Goal: Task Accomplishment & Management: Use online tool/utility

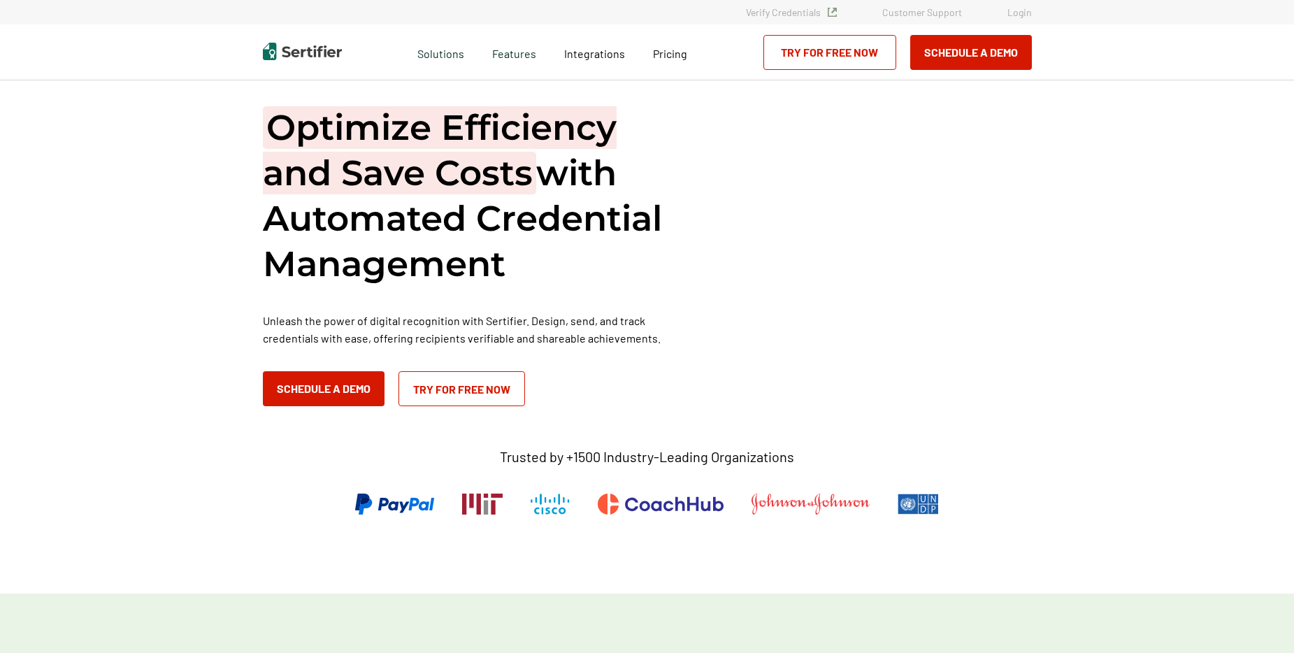
click at [1015, 8] on link "Login" at bounding box center [1019, 12] width 24 height 12
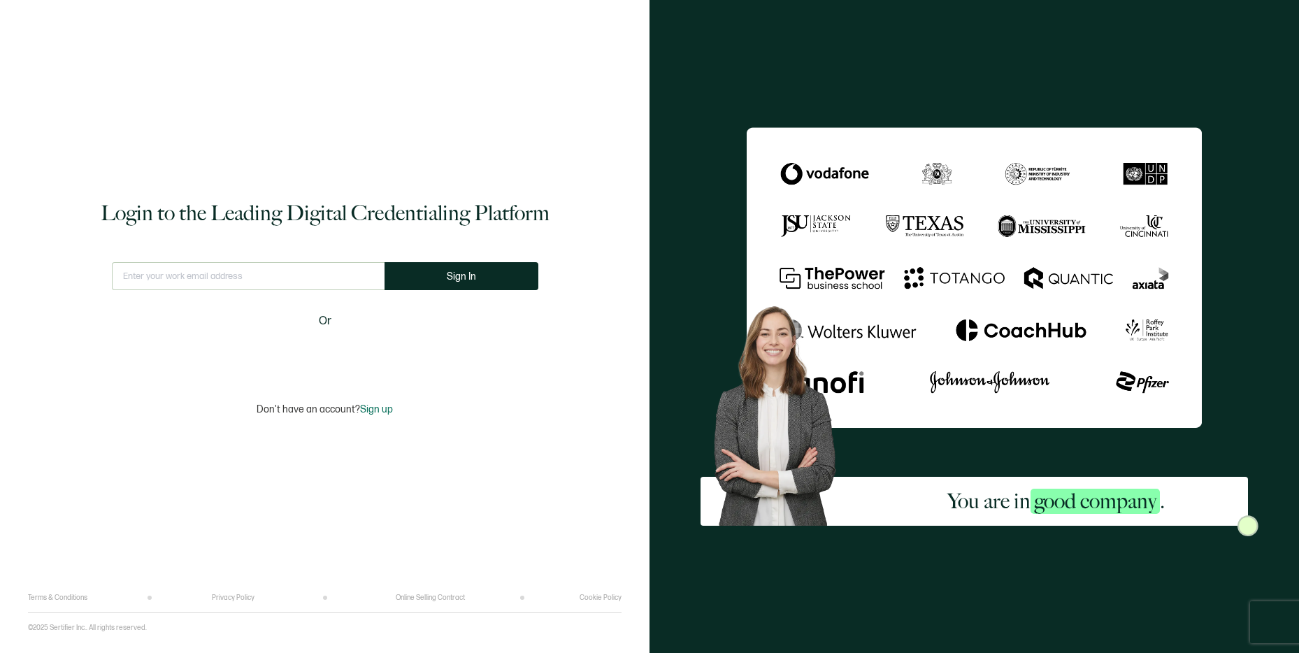
click at [248, 282] on input "text" at bounding box center [248, 276] width 273 height 28
type input "asim.sayed@rosedaleedu.com"
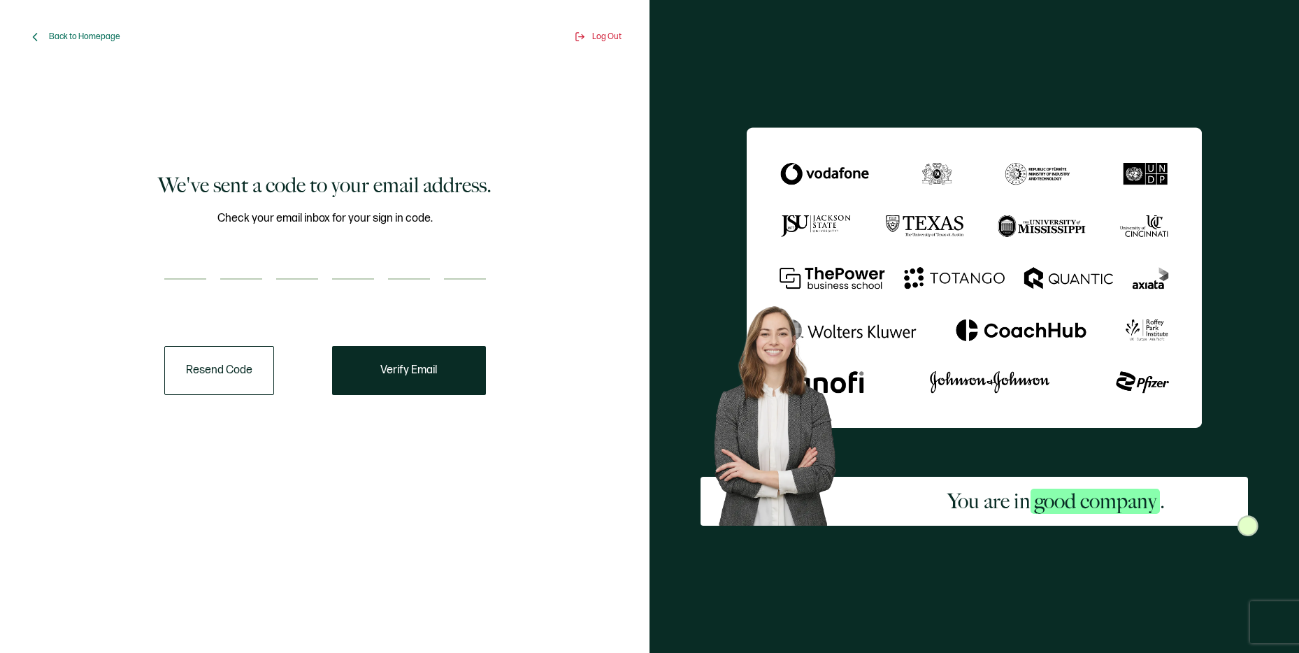
click at [178, 272] on input "number" at bounding box center [185, 266] width 42 height 28
paste input "8"
type input "8"
type input "2"
type input "0"
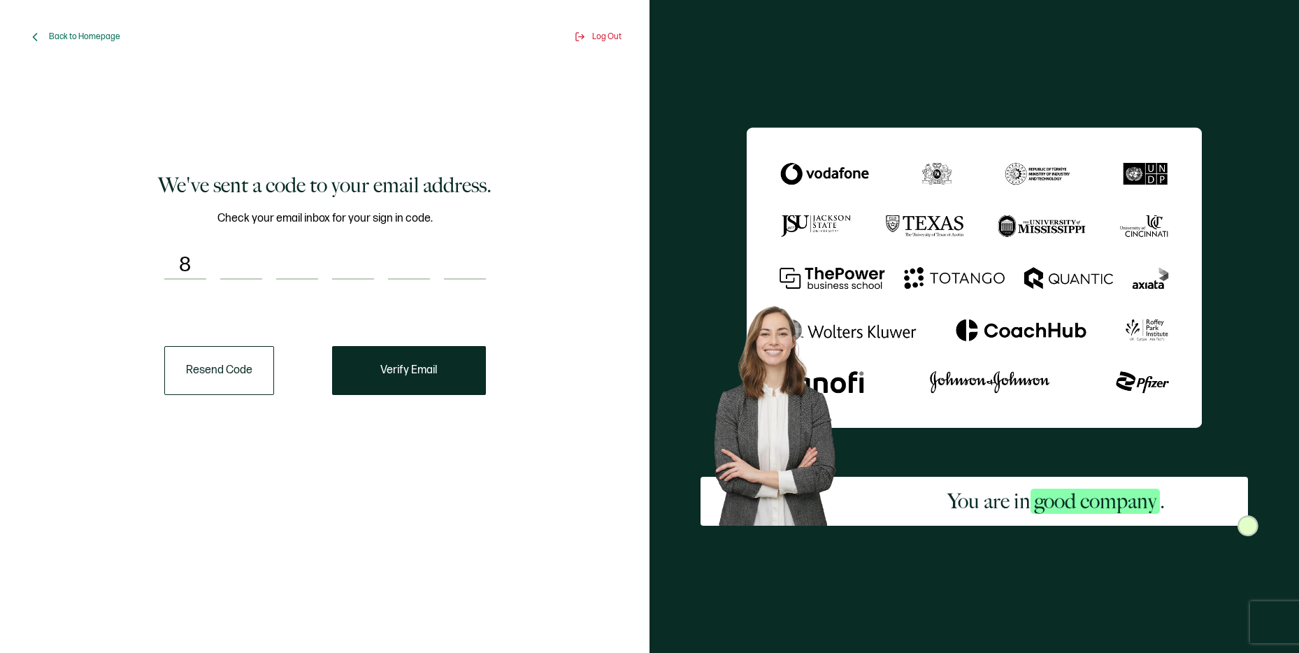
type input "0"
type input "5"
type input "0"
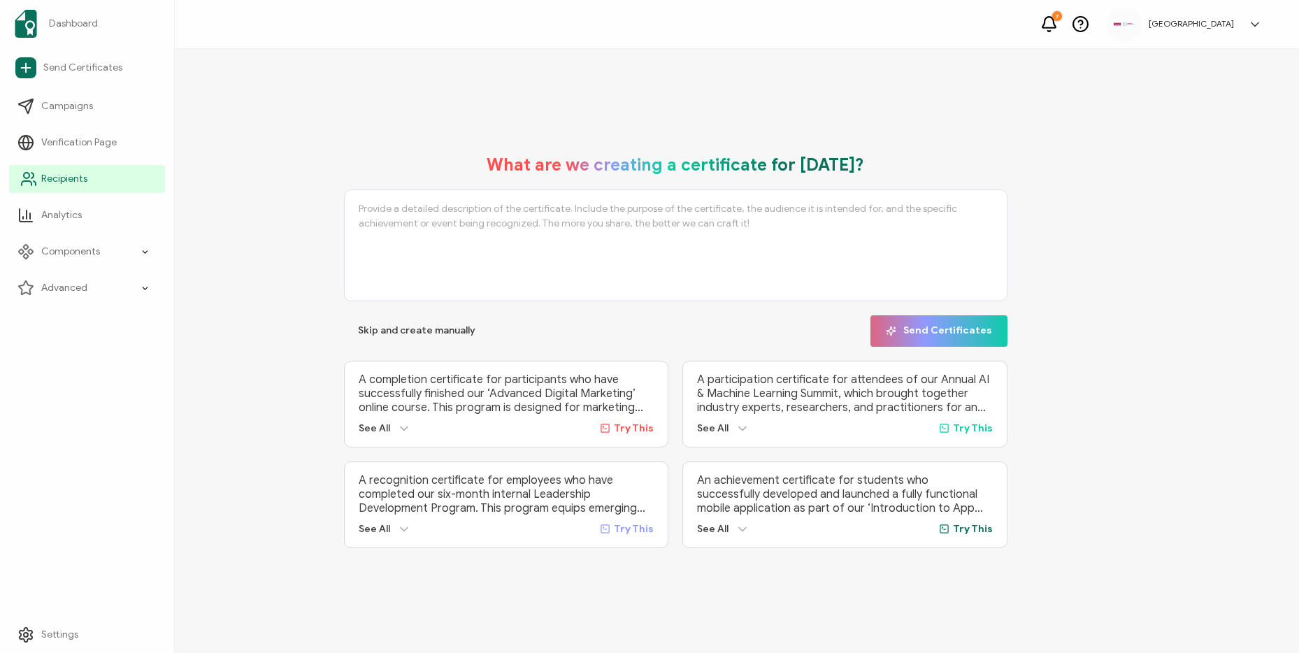
click at [80, 178] on span "Recipients" at bounding box center [64, 179] width 46 height 14
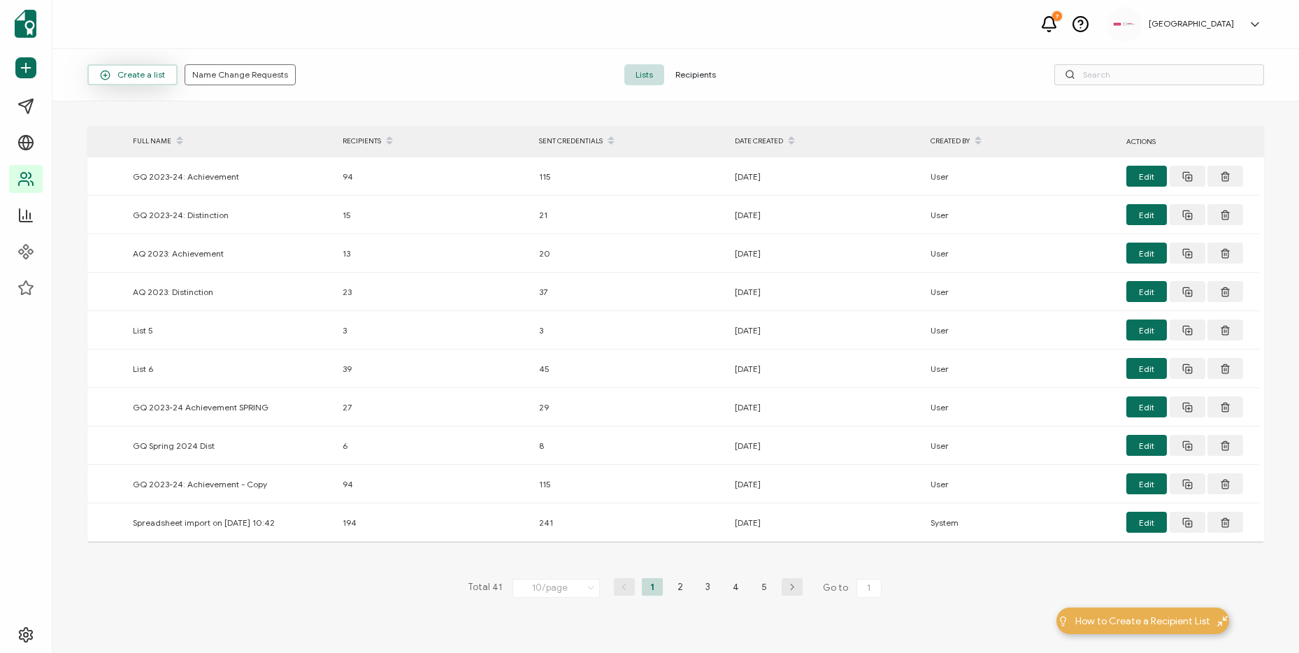
click at [129, 77] on span "Create a list" at bounding box center [132, 75] width 65 height 10
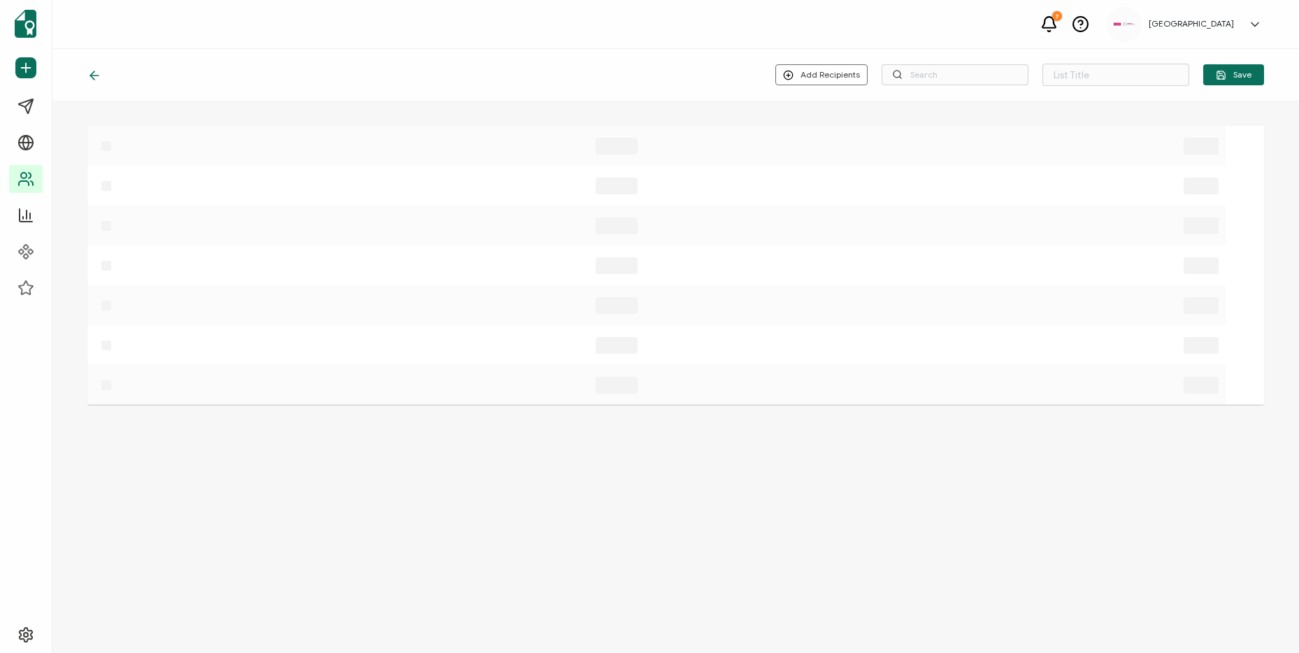
type input "List 42"
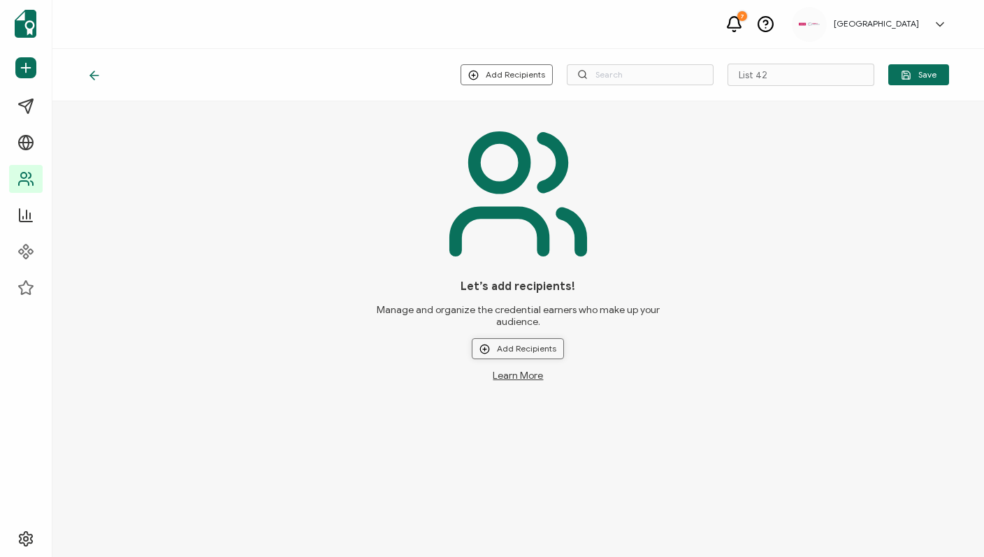
click at [535, 342] on button "Add Recipients" at bounding box center [518, 348] width 92 height 21
click at [558, 385] on span "Upload New Recipients" at bounding box center [548, 386] width 90 height 10
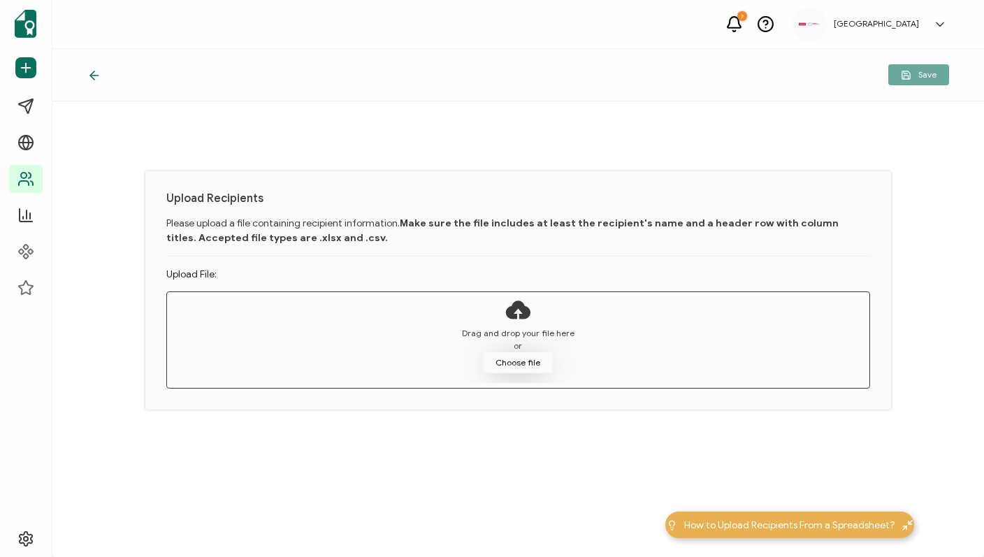
click at [528, 360] on button "Choose file" at bounding box center [518, 362] width 70 height 21
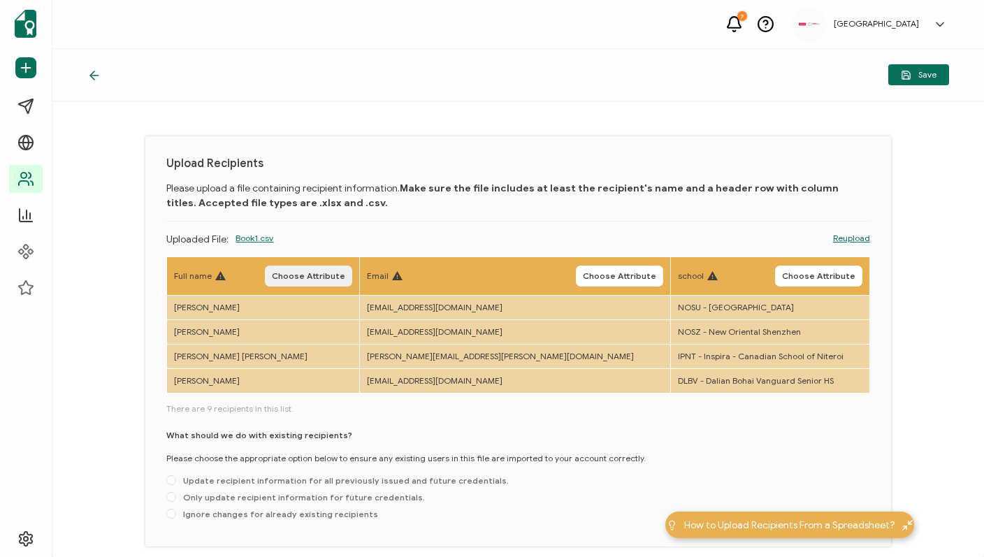
click at [338, 280] on span "Choose Attribute" at bounding box center [308, 276] width 73 height 8
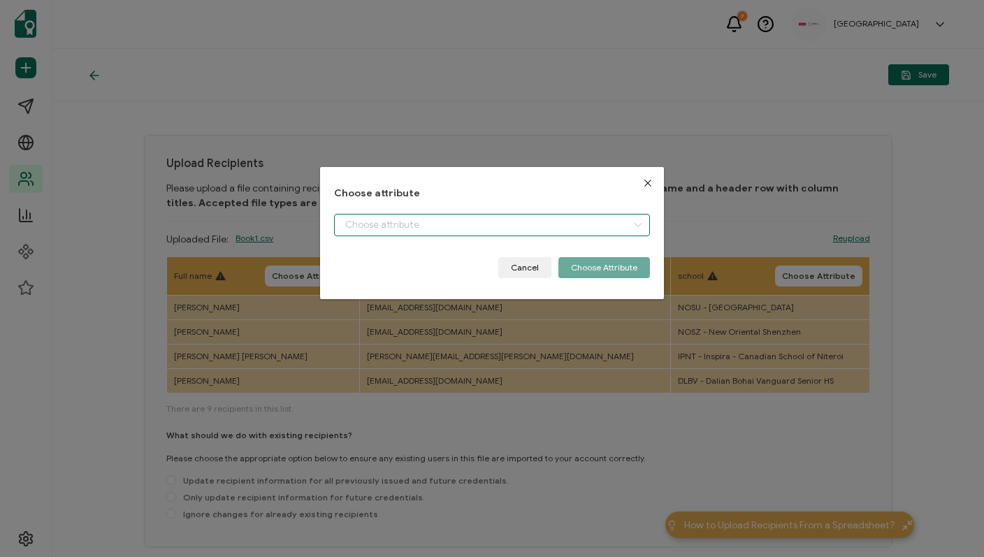
click at [407, 224] on input "dialog" at bounding box center [492, 225] width 317 height 22
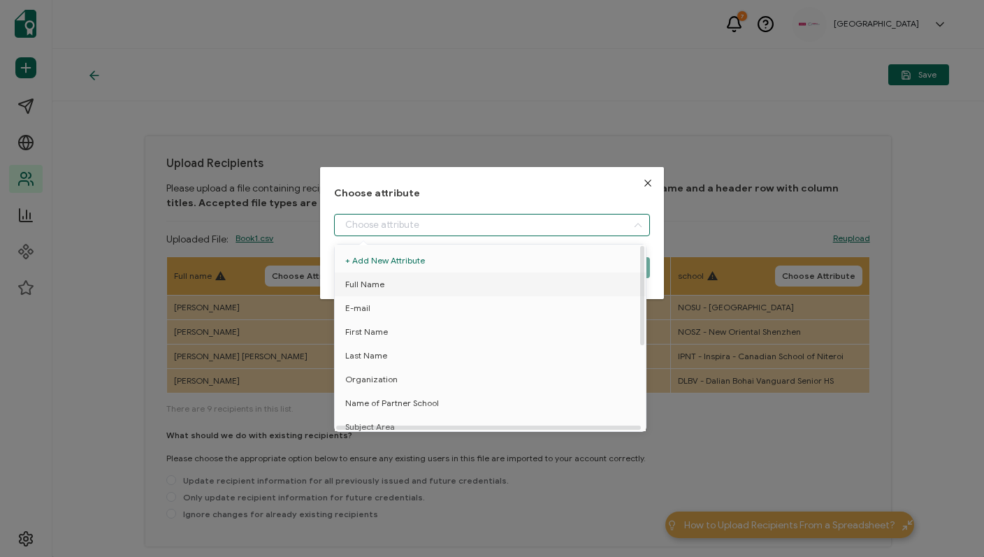
click at [381, 284] on span "Full Name" at bounding box center [364, 285] width 39 height 24
type input "Full Name"
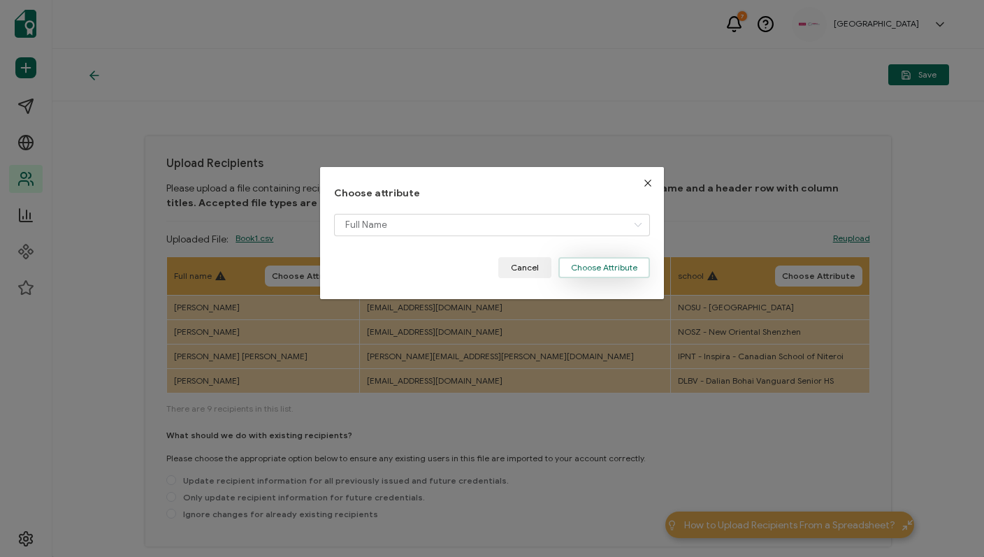
click at [602, 271] on button "Choose Attribute" at bounding box center [604, 267] width 92 height 21
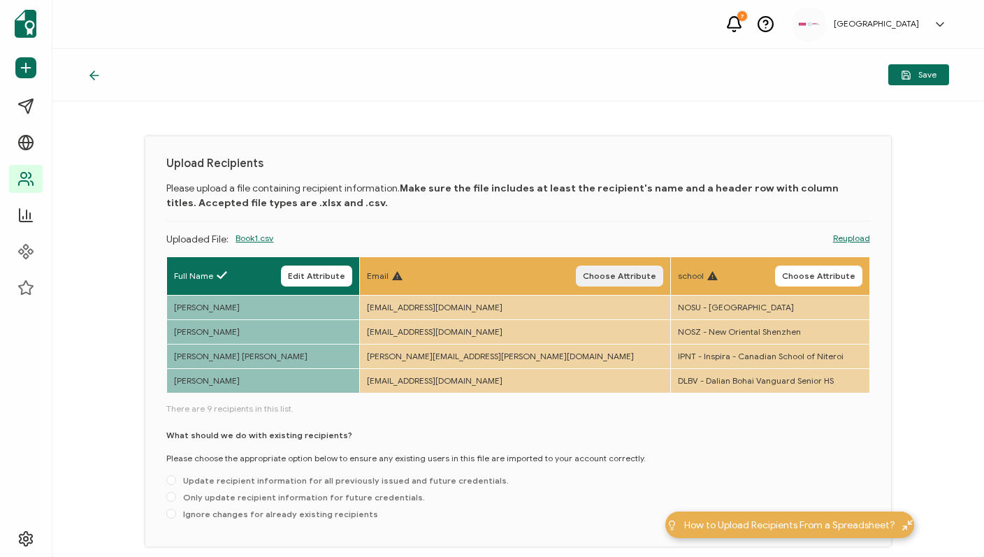
click at [587, 277] on span "Choose Attribute" at bounding box center [619, 276] width 73 height 8
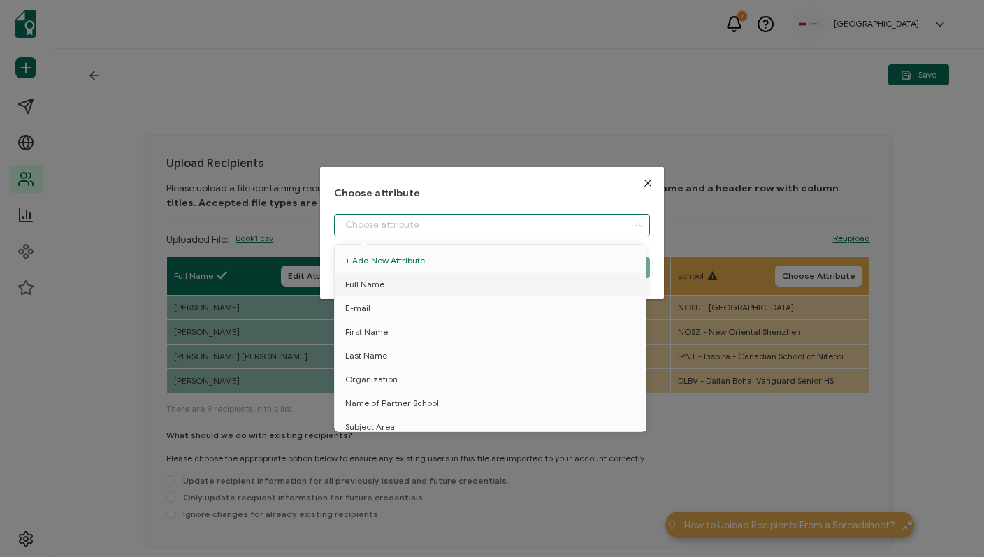
click at [417, 229] on input "dialog" at bounding box center [492, 225] width 317 height 22
click at [388, 310] on li "E-mail" at bounding box center [492, 308] width 323 height 24
type input "E-mail"
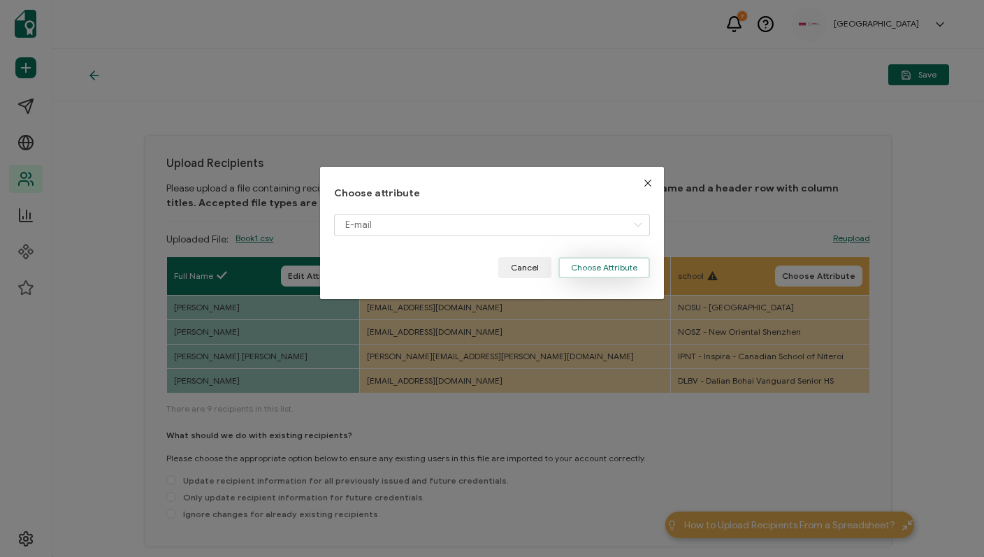
click at [595, 265] on button "Choose Attribute" at bounding box center [604, 267] width 92 height 21
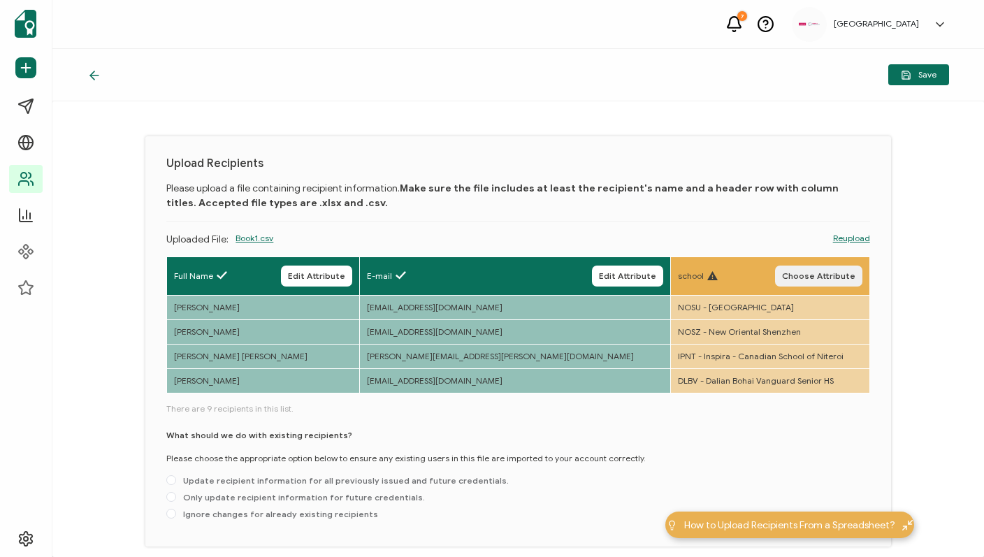
click at [823, 280] on span "Choose Attribute" at bounding box center [818, 276] width 73 height 8
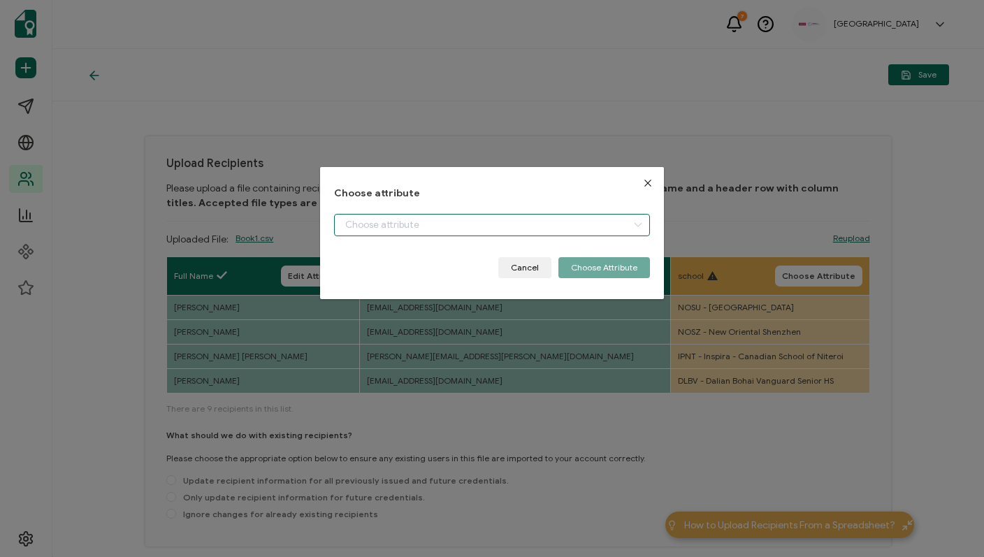
click at [394, 224] on input "dialog" at bounding box center [492, 225] width 317 height 22
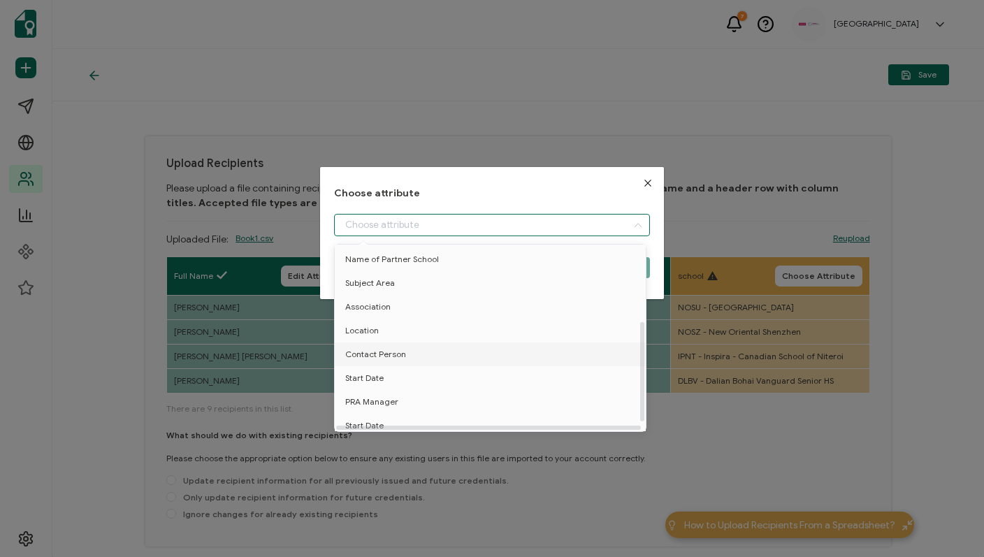
scroll to position [141, 0]
click at [403, 267] on span "Name of Partner School" at bounding box center [392, 262] width 94 height 24
type input "Name of Partner School"
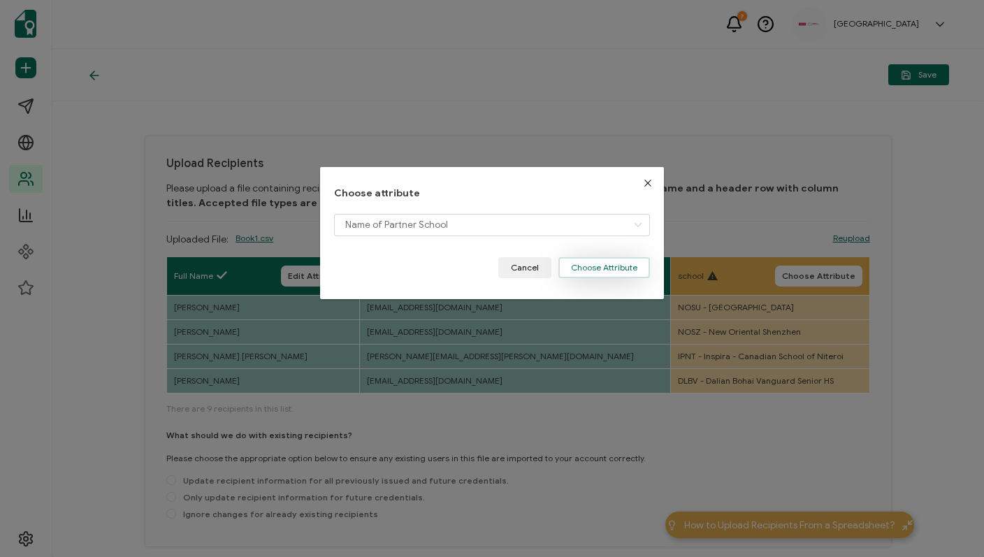
click at [595, 268] on button "Choose Attribute" at bounding box center [604, 267] width 92 height 21
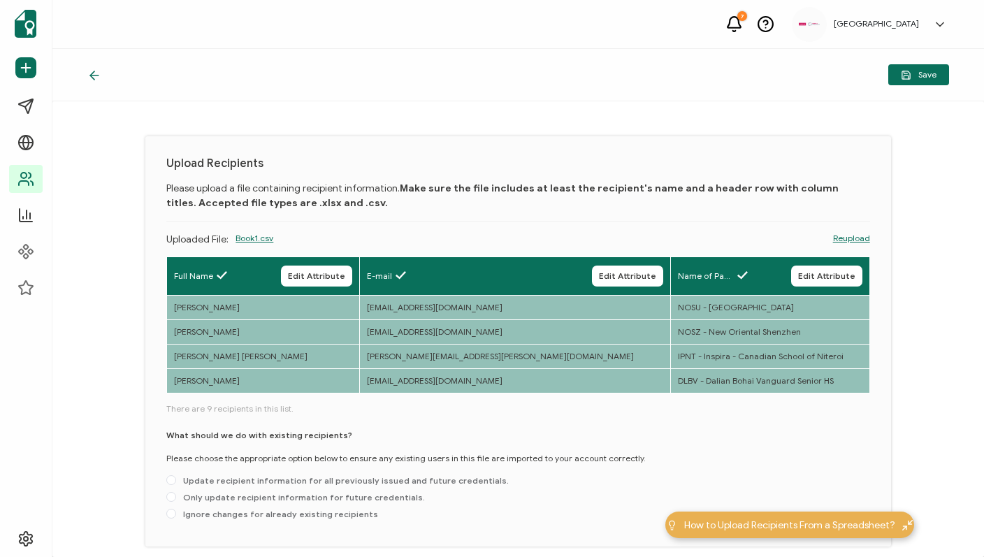
scroll to position [59, 0]
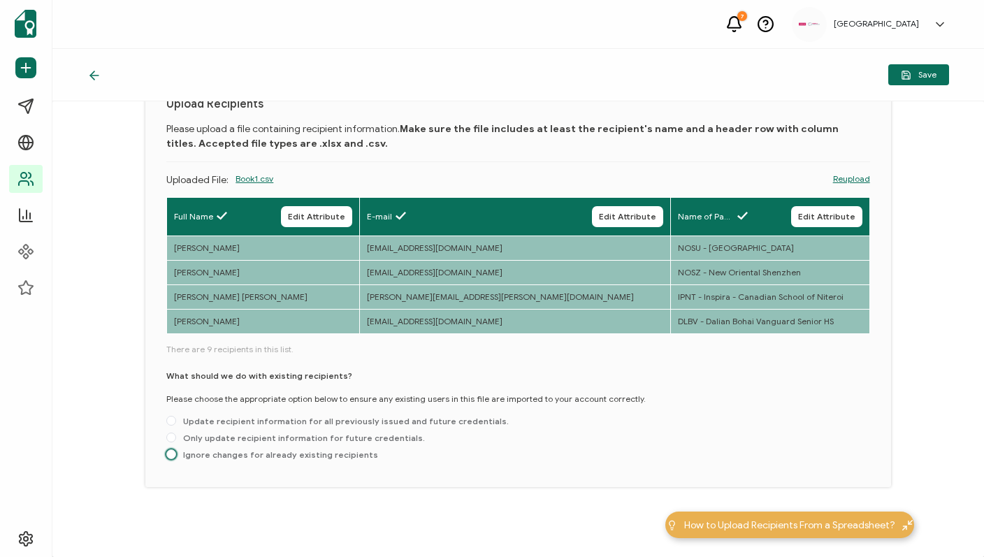
click at [176, 456] on span "Ignore changes for already existing recipients" at bounding box center [277, 454] width 202 height 10
click at [175, 456] on input "Ignore changes for already existing recipients" at bounding box center [171, 454] width 10 height 11
radio input "true"
click at [914, 78] on span "Save" at bounding box center [919, 75] width 36 height 10
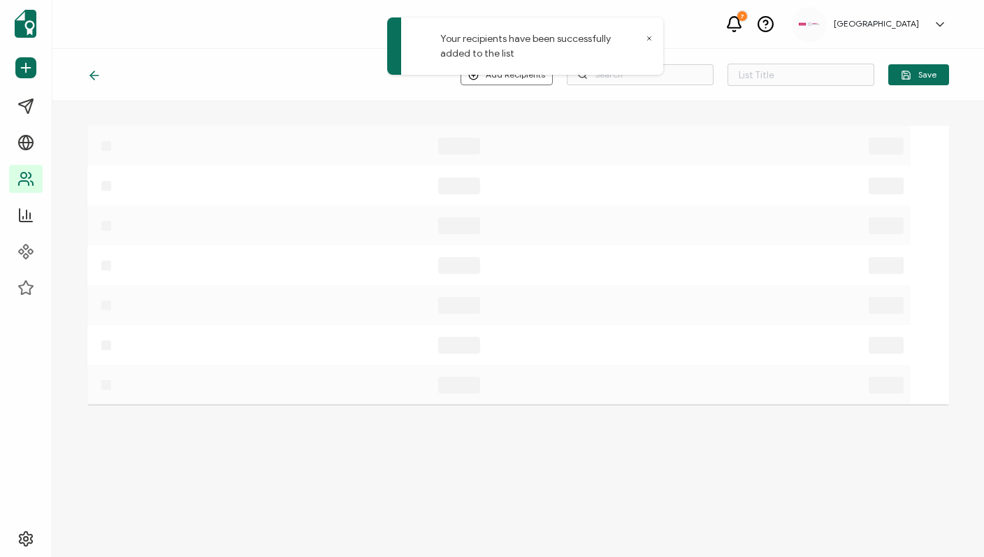
type input "List 42"
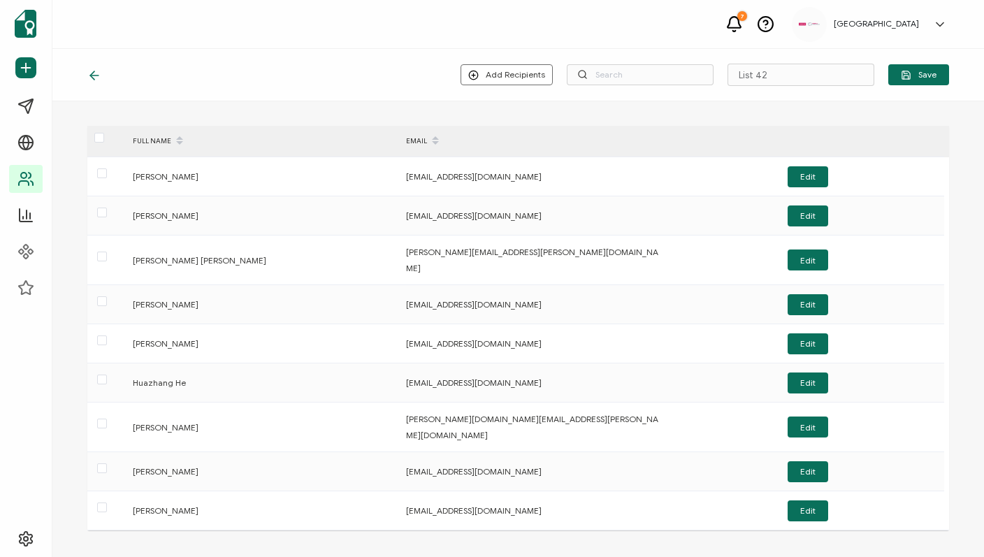
click at [649, 35] on icon at bounding box center [649, 38] width 7 height 7
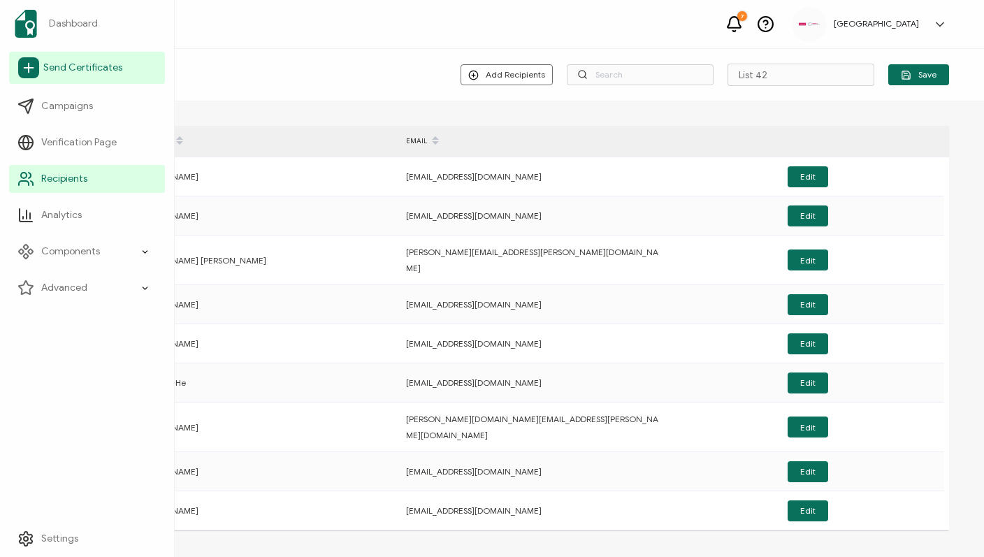
click at [75, 69] on span "Send Certificates" at bounding box center [82, 68] width 79 height 14
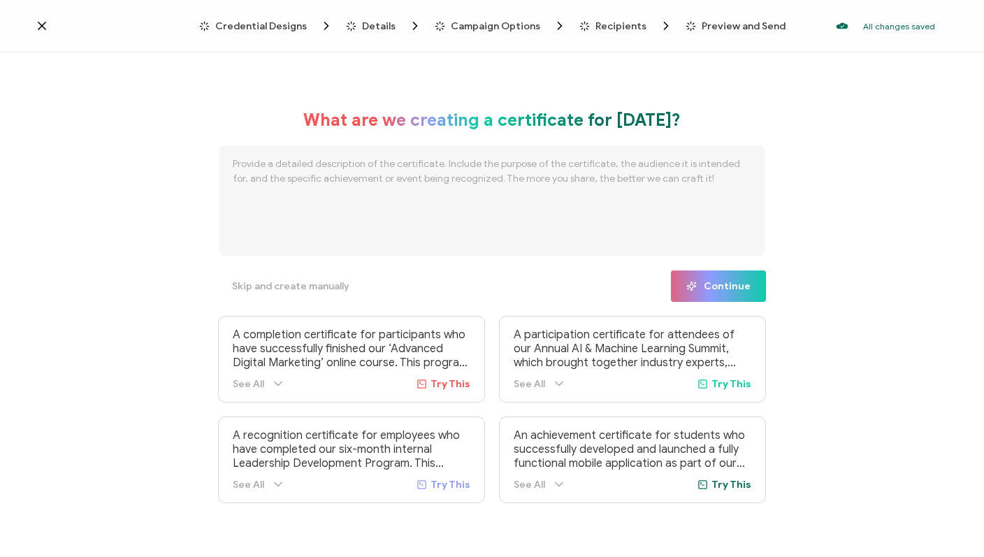
click at [38, 26] on icon at bounding box center [42, 26] width 14 height 14
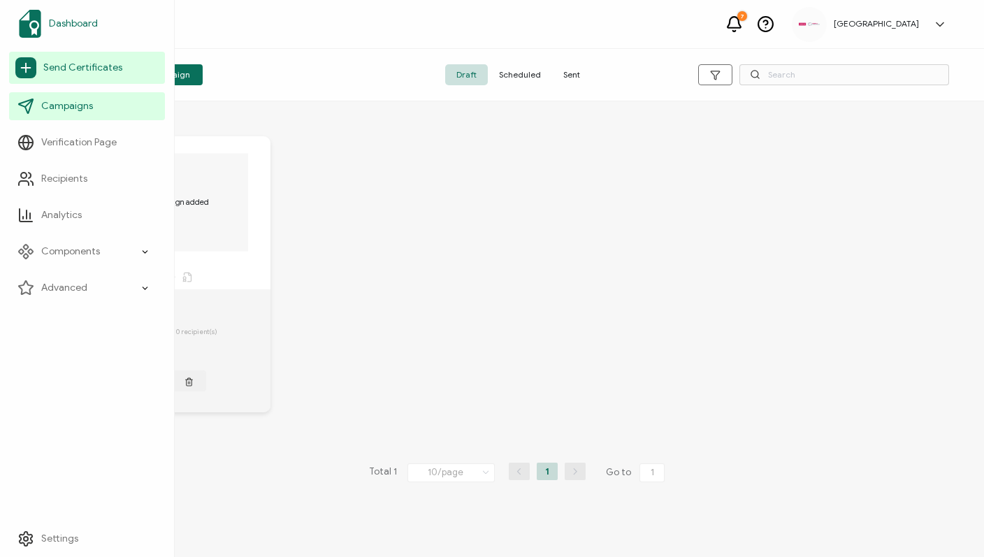
click at [67, 20] on span "Dashboard" at bounding box center [73, 24] width 49 height 14
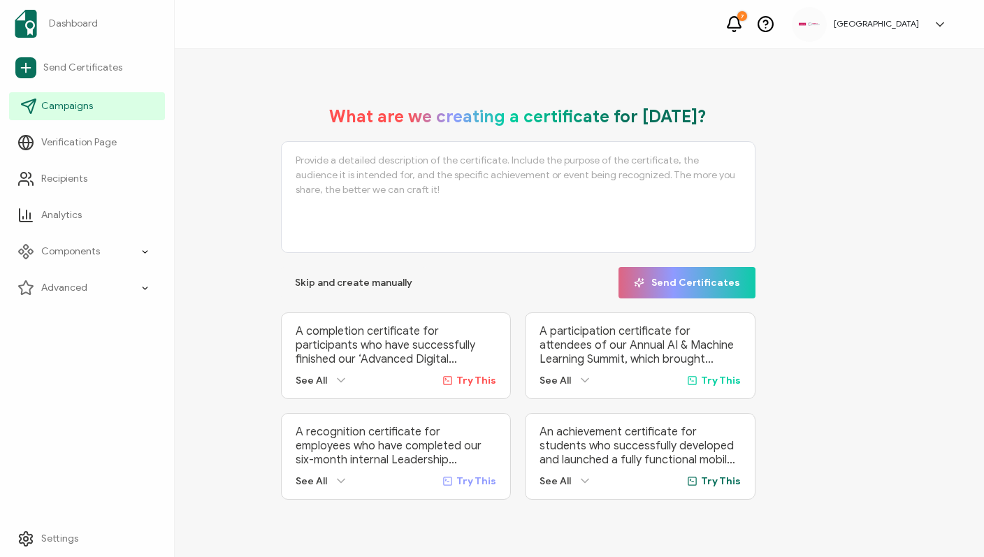
click at [75, 110] on span "Campaigns" at bounding box center [67, 106] width 52 height 14
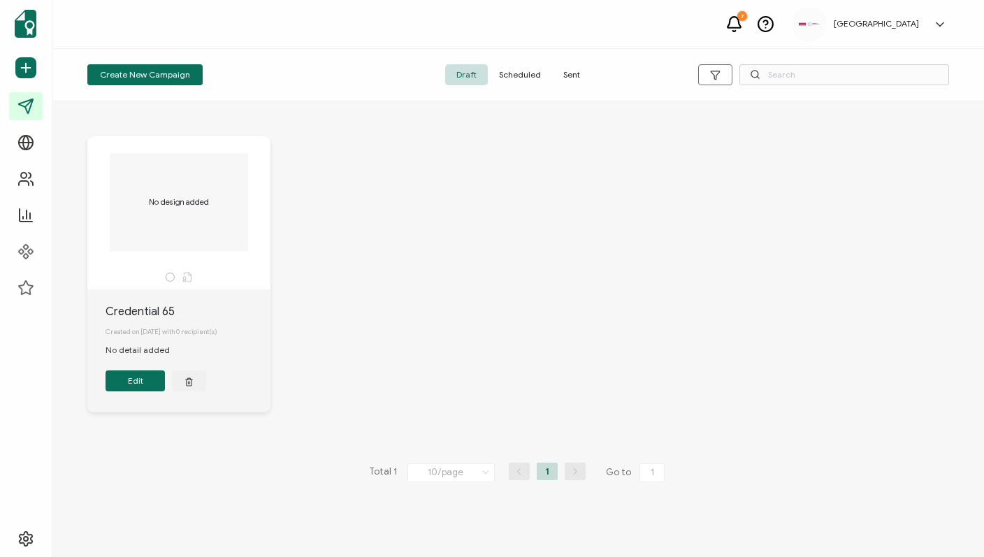
click at [368, 205] on div "No design added Credential 65 Created on 23 September, 2025 with 0 recipient(s)…" at bounding box center [518, 284] width 890 height 353
click at [523, 78] on span "Scheduled" at bounding box center [520, 74] width 64 height 21
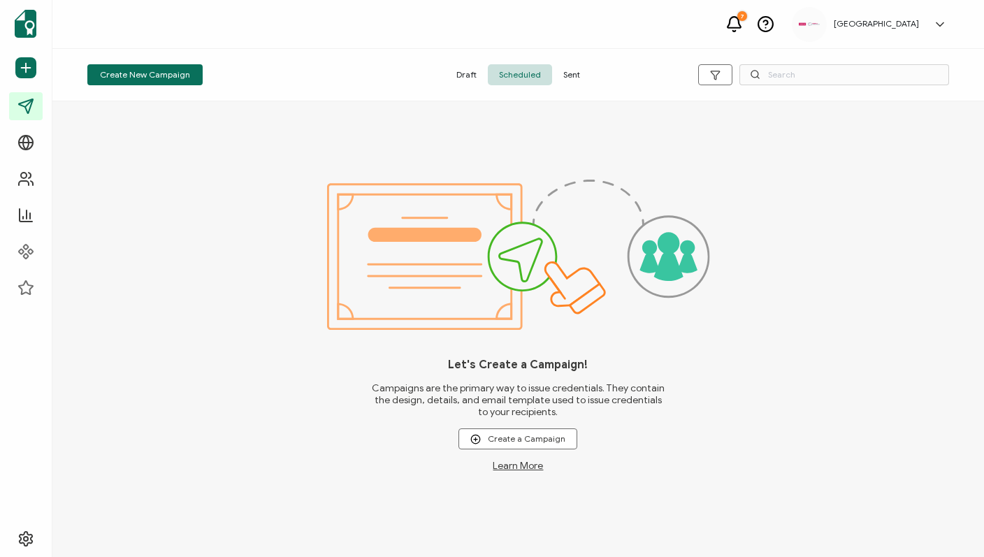
click at [574, 78] on span "Sent" at bounding box center [571, 74] width 39 height 21
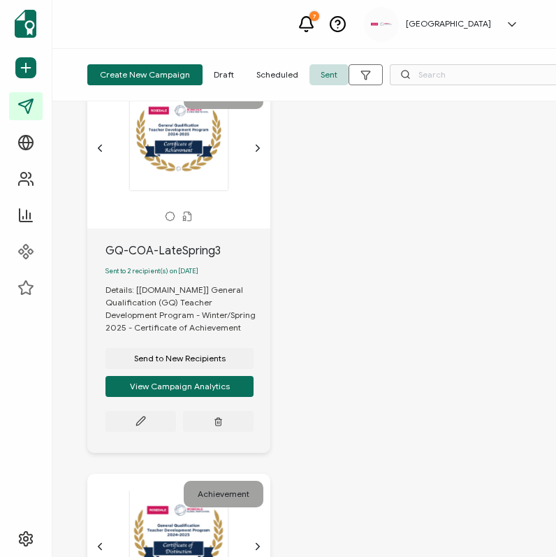
scroll to position [455, 0]
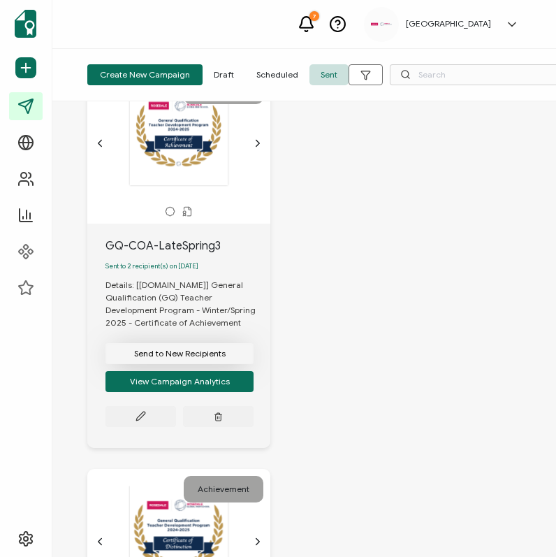
click at [175, 358] on span "Send to New Recipients" at bounding box center [180, 353] width 92 height 8
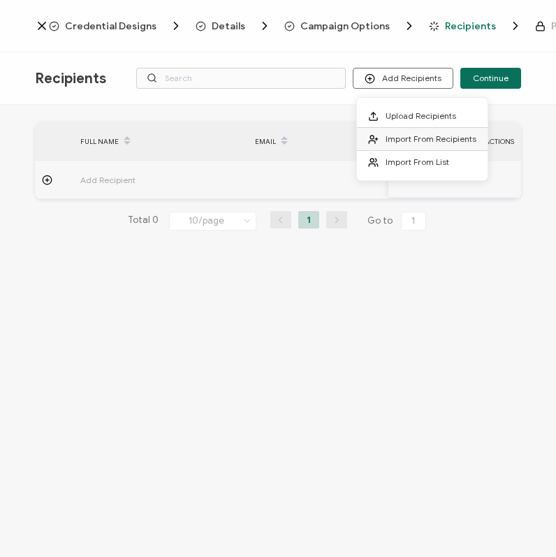
click at [424, 138] on span "Import From Recipients" at bounding box center [431, 138] width 91 height 10
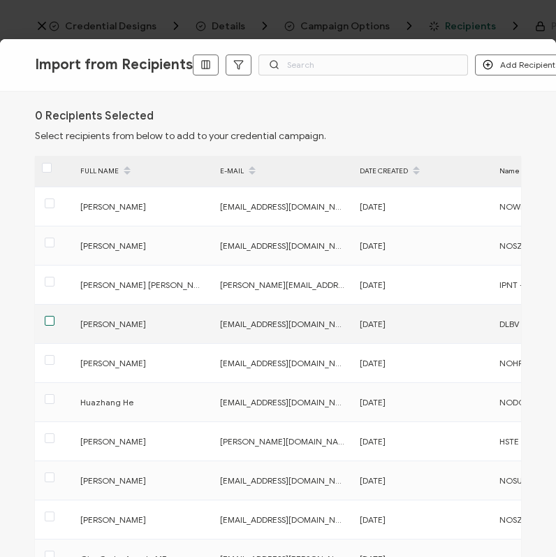
click at [51, 321] on span at bounding box center [50, 321] width 10 height 10
click at [55, 316] on input "checkbox" at bounding box center [55, 316] width 0 height 0
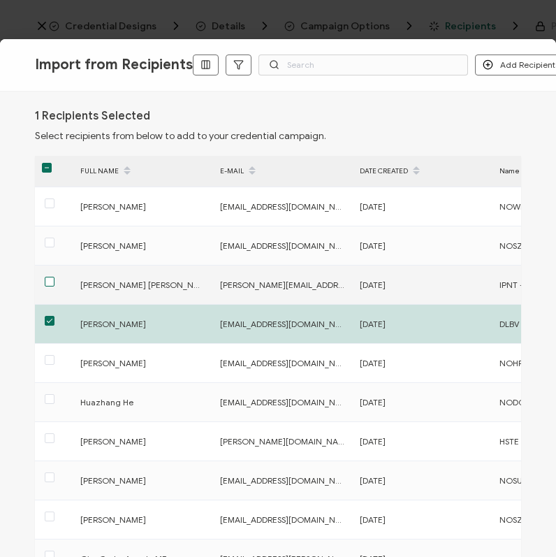
click at [48, 281] on span at bounding box center [50, 282] width 10 height 10
click at [55, 277] on input "checkbox" at bounding box center [55, 277] width 0 height 0
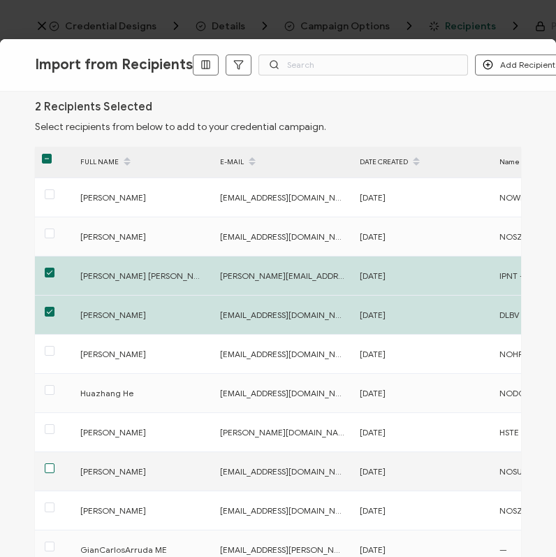
scroll to position [12, 0]
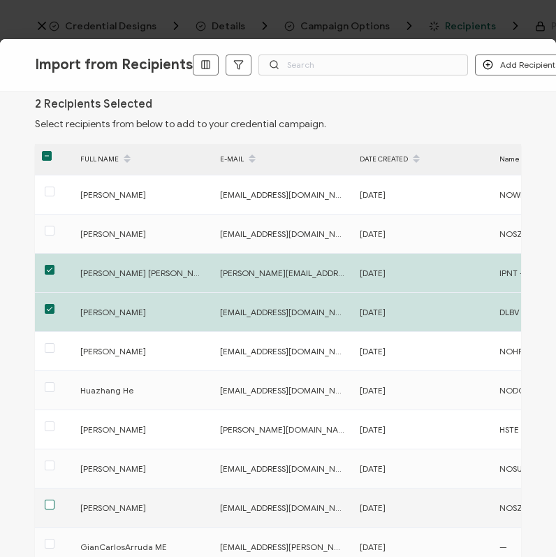
click at [49, 505] on span at bounding box center [50, 505] width 10 height 10
click at [55, 500] on input "checkbox" at bounding box center [55, 500] width 0 height 0
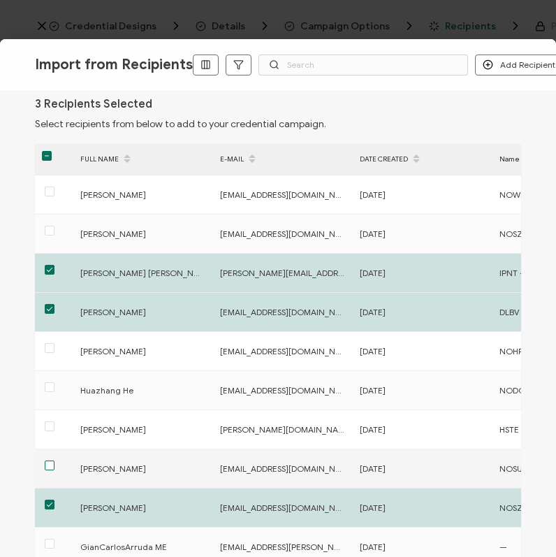
click at [50, 466] on span at bounding box center [50, 466] width 10 height 10
click at [55, 461] on input "checkbox" at bounding box center [55, 461] width 0 height 0
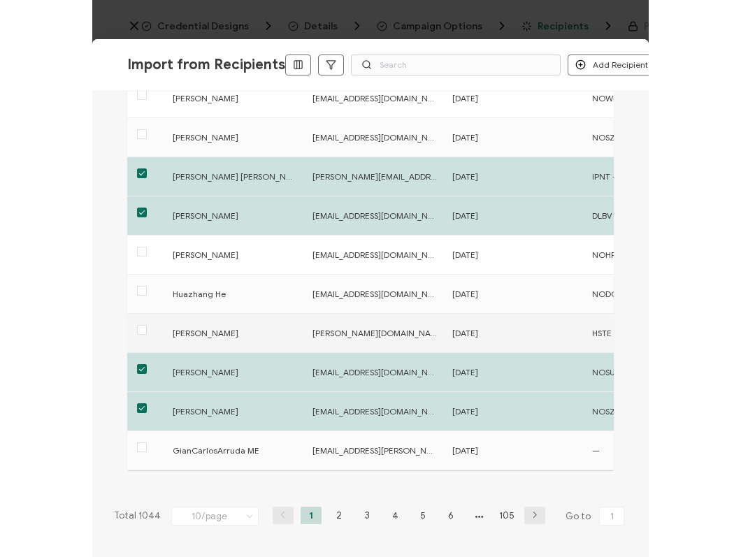
scroll to position [0, 0]
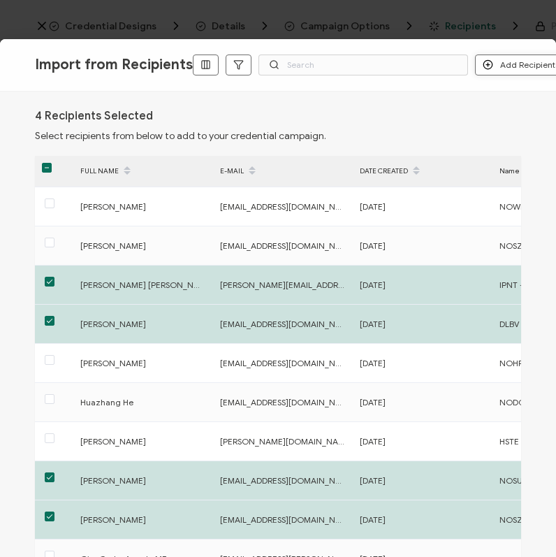
click at [512, 66] on button "Add Recipients" at bounding box center [521, 65] width 92 height 21
click at [335, 78] on div "Import from Recipients Add Recipients Import 4 Recipients" at bounding box center [278, 65] width 556 height 52
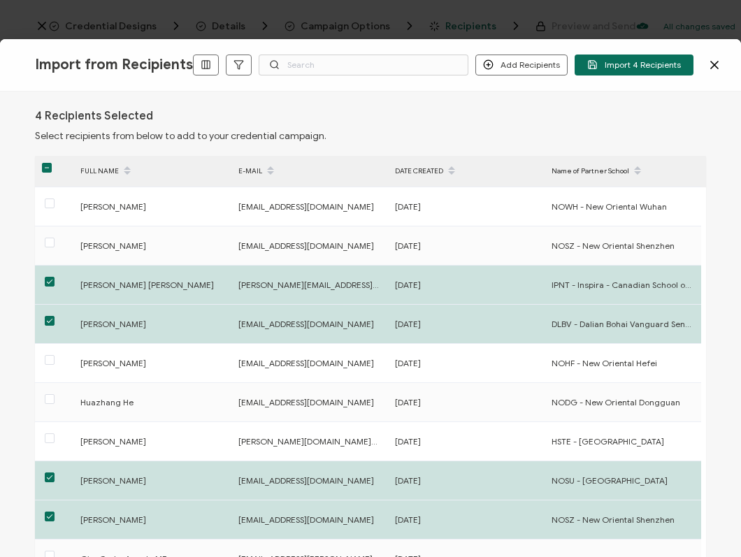
click at [638, 50] on div "Import from Recipients Add Recipients Import 4 Recipients" at bounding box center [370, 65] width 741 height 52
click at [639, 66] on span "Import 4 Recipients" at bounding box center [634, 64] width 94 height 10
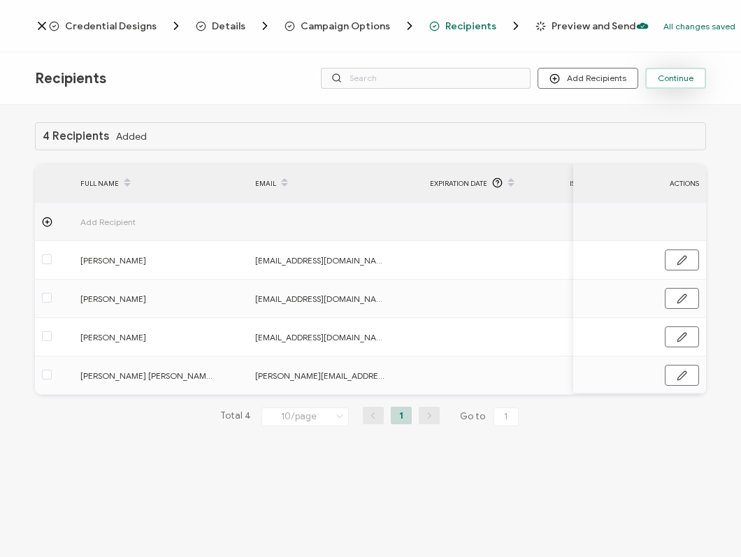
click at [683, 76] on span "Continue" at bounding box center [676, 78] width 36 height 8
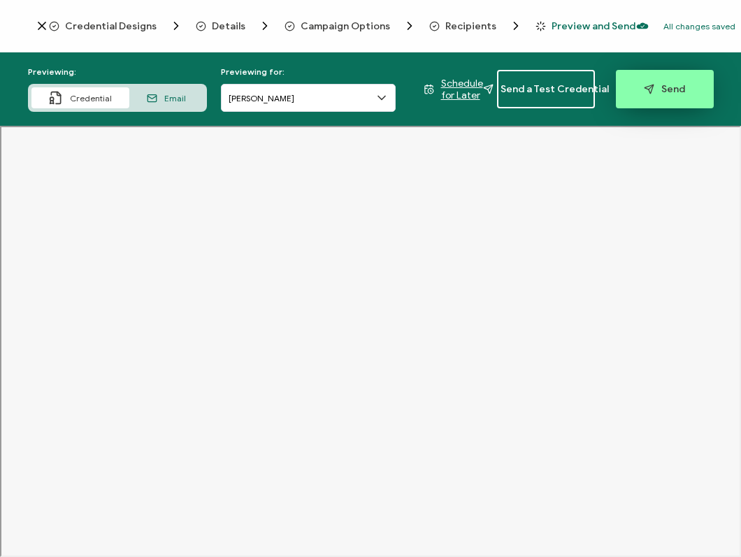
click at [662, 92] on span "Send" at bounding box center [664, 89] width 41 height 10
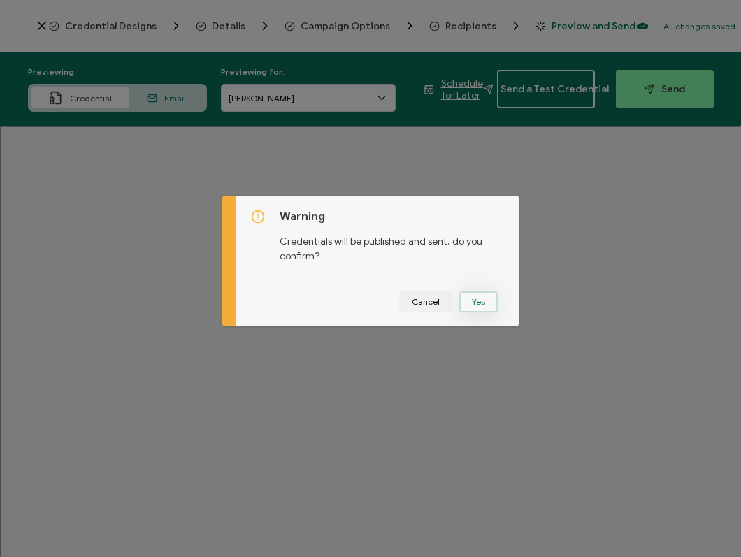
click at [477, 305] on button "Yes" at bounding box center [478, 301] width 38 height 21
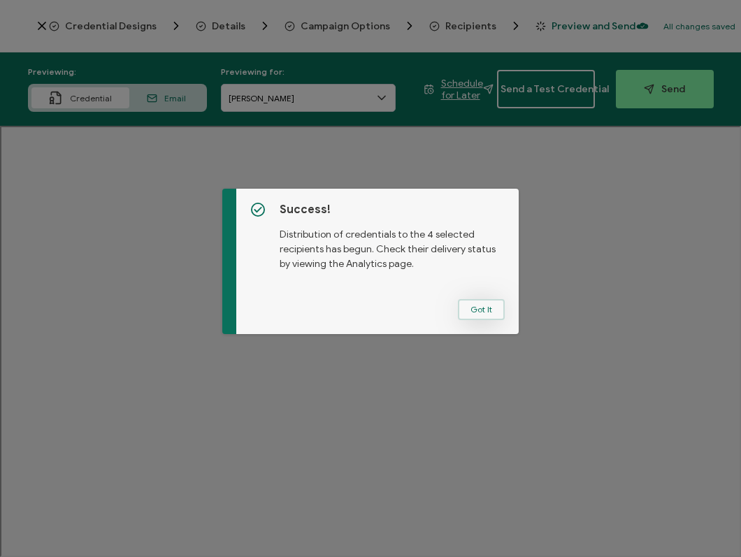
click at [472, 310] on button "Got It" at bounding box center [481, 309] width 47 height 21
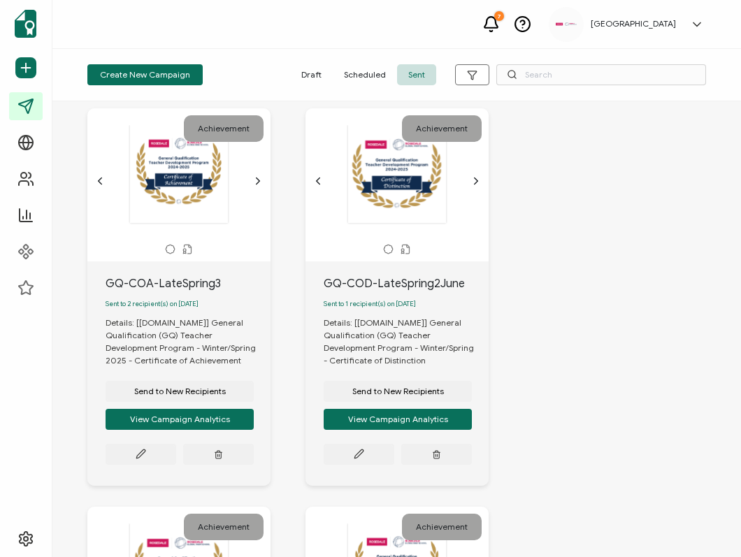
scroll to position [426, 0]
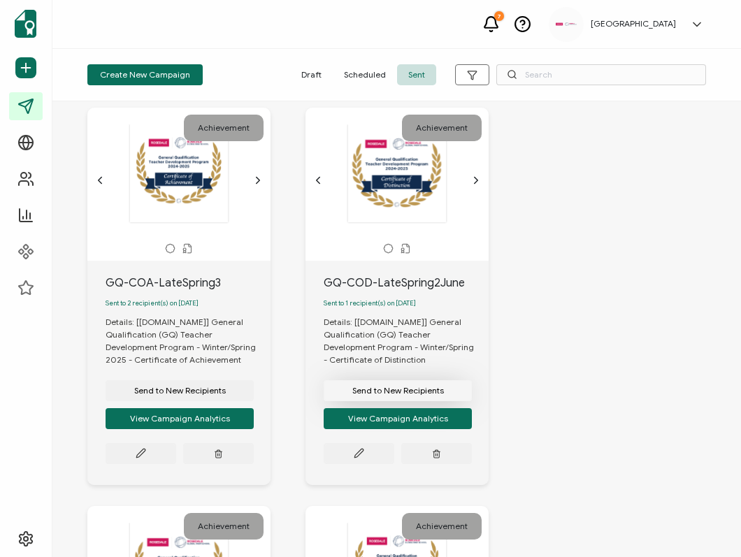
click at [384, 395] on span "Send to New Recipients" at bounding box center [398, 390] width 92 height 8
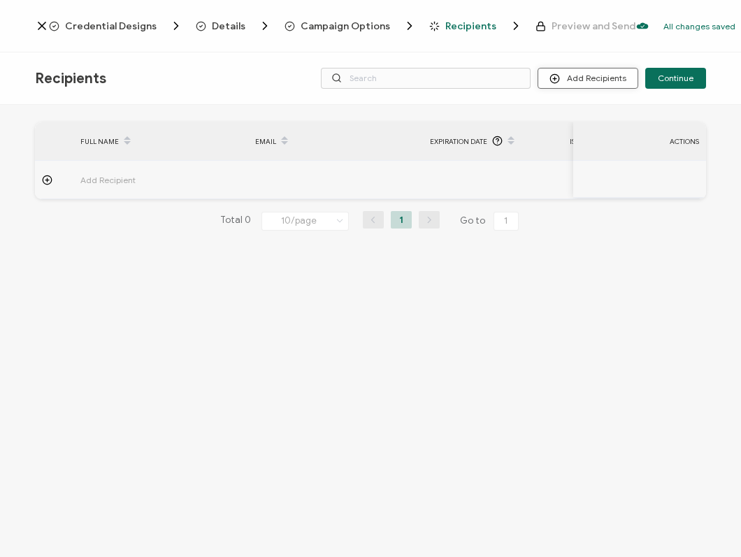
click at [586, 79] on button "Add Recipients" at bounding box center [587, 78] width 101 height 21
click at [589, 138] on span "Import From Recipients" at bounding box center [615, 138] width 91 height 10
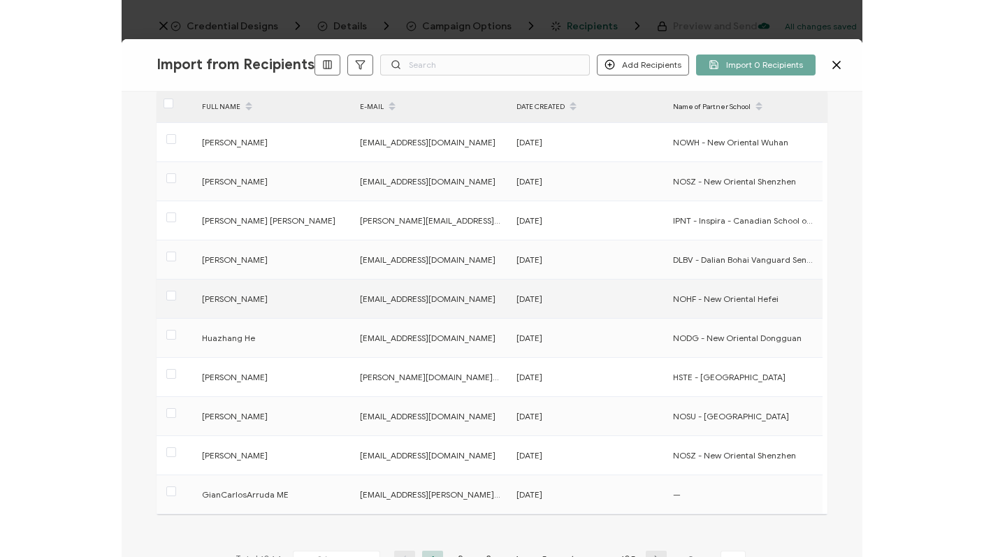
scroll to position [74, 0]
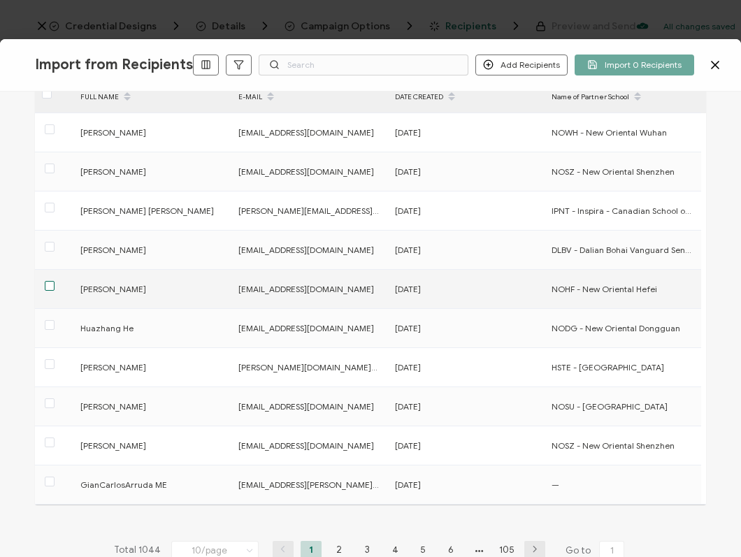
click at [52, 284] on span at bounding box center [50, 286] width 10 height 10
click at [55, 281] on input "checkbox" at bounding box center [55, 281] width 0 height 0
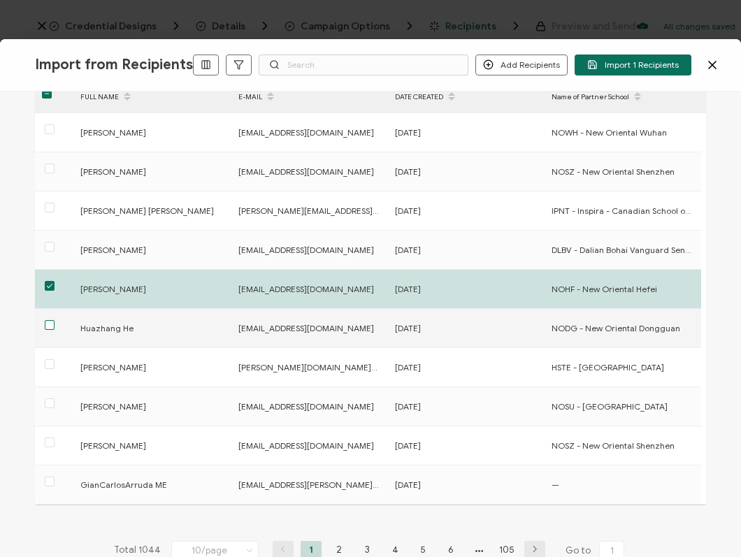
click at [49, 326] on span at bounding box center [50, 325] width 10 height 10
click at [55, 320] on input "checkbox" at bounding box center [55, 320] width 0 height 0
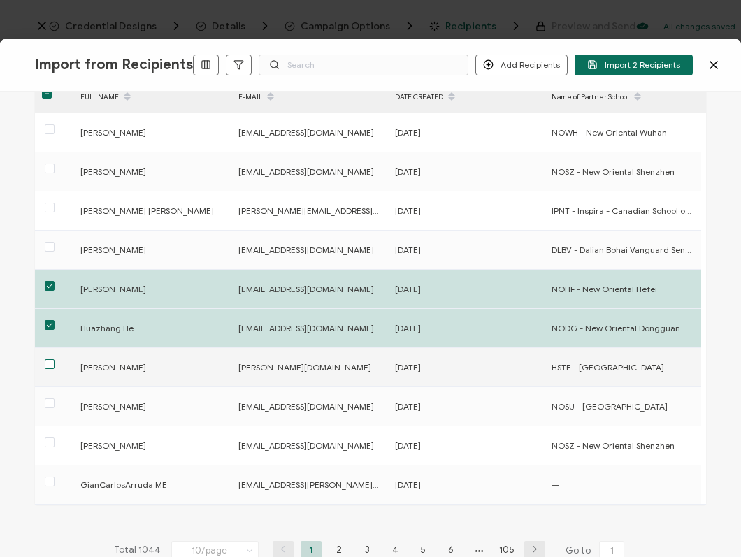
click at [50, 366] on span at bounding box center [50, 364] width 10 height 10
click at [55, 359] on input "checkbox" at bounding box center [55, 359] width 0 height 0
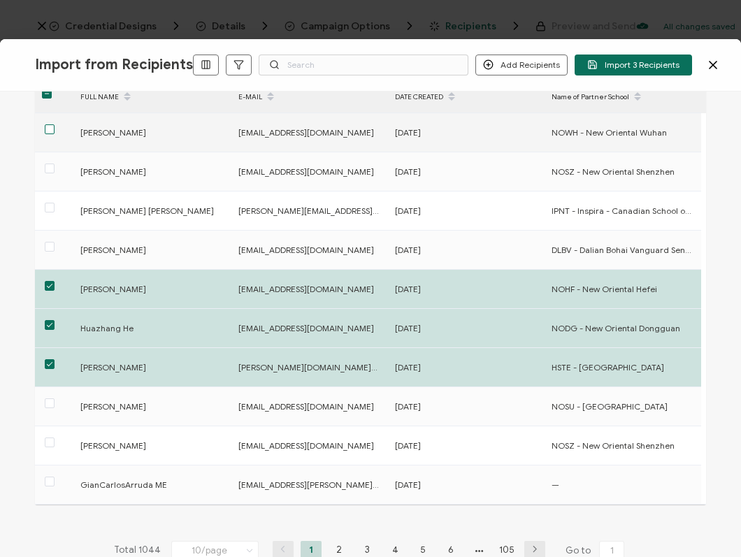
click at [50, 129] on span at bounding box center [50, 129] width 10 height 10
click at [55, 124] on input "checkbox" at bounding box center [55, 124] width 0 height 0
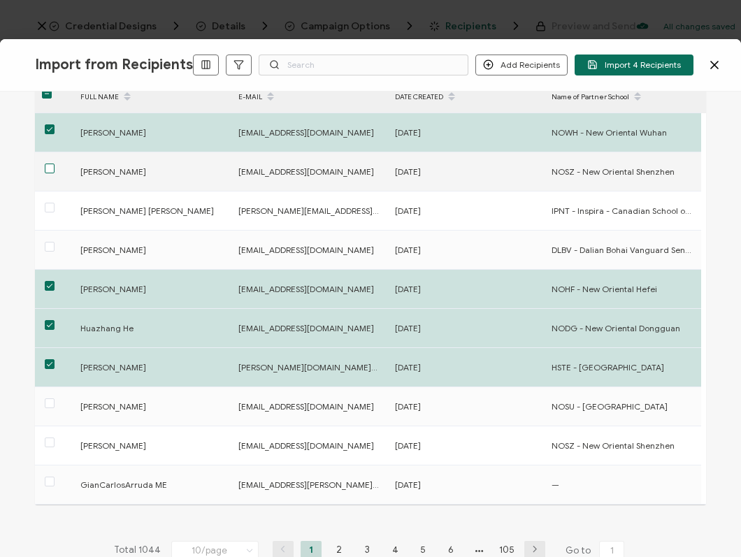
click at [52, 168] on span at bounding box center [50, 169] width 10 height 10
click at [55, 164] on input "checkbox" at bounding box center [55, 164] width 0 height 0
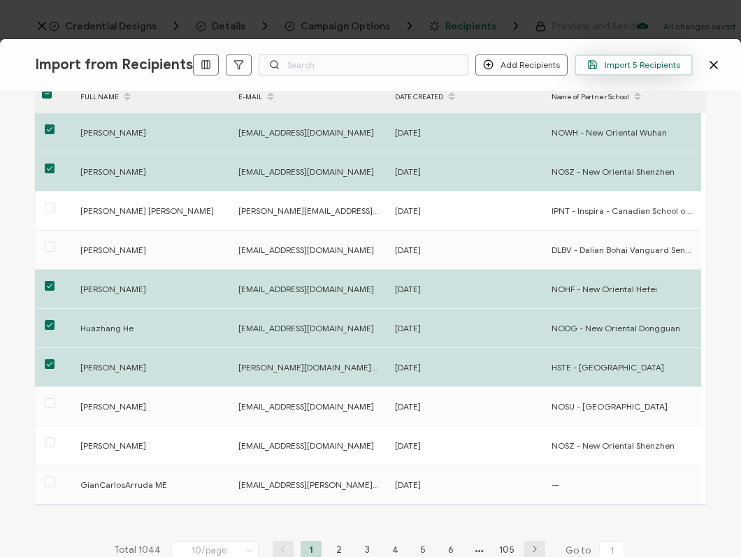
click at [625, 65] on span "Import 5 Recipients" at bounding box center [633, 64] width 93 height 10
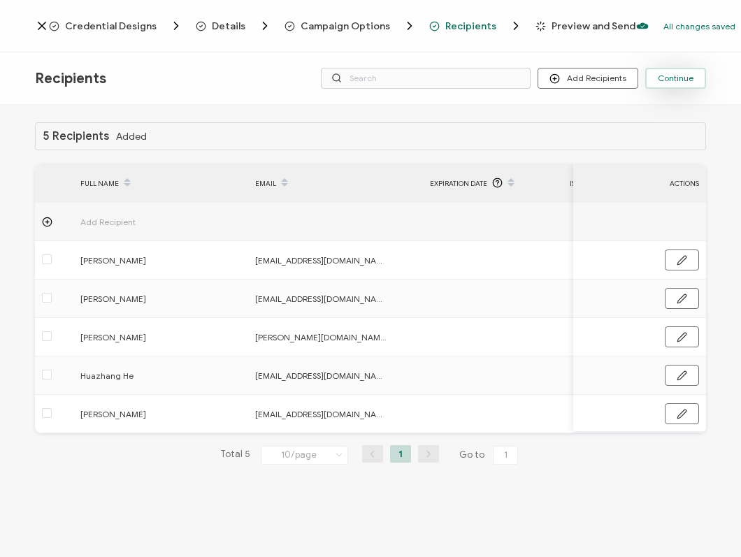
click at [693, 82] on span "Continue" at bounding box center [676, 78] width 36 height 8
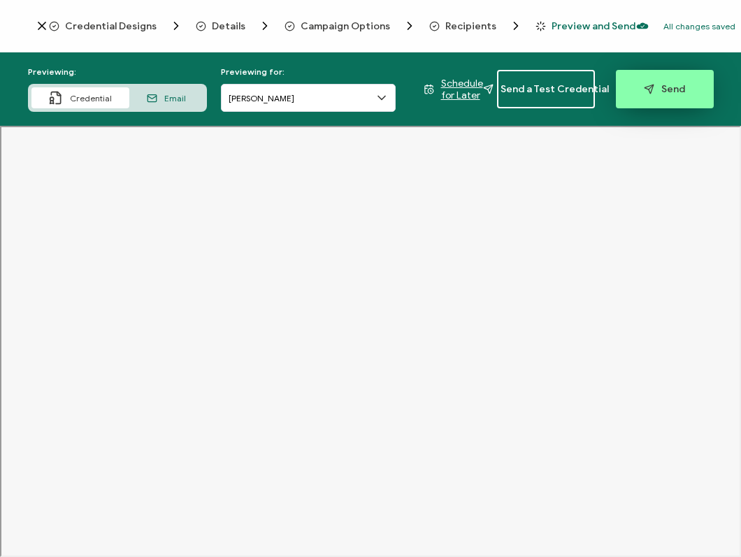
click at [661, 97] on button "Send" at bounding box center [665, 89] width 98 height 38
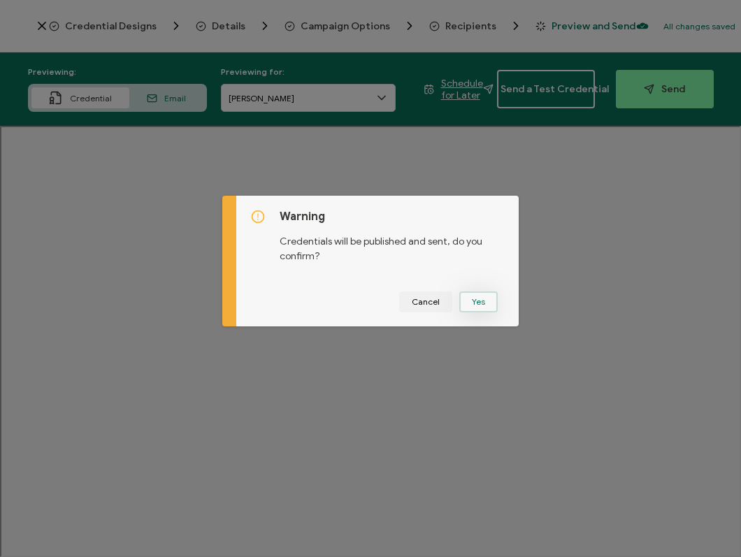
click at [477, 301] on button "Yes" at bounding box center [478, 301] width 38 height 21
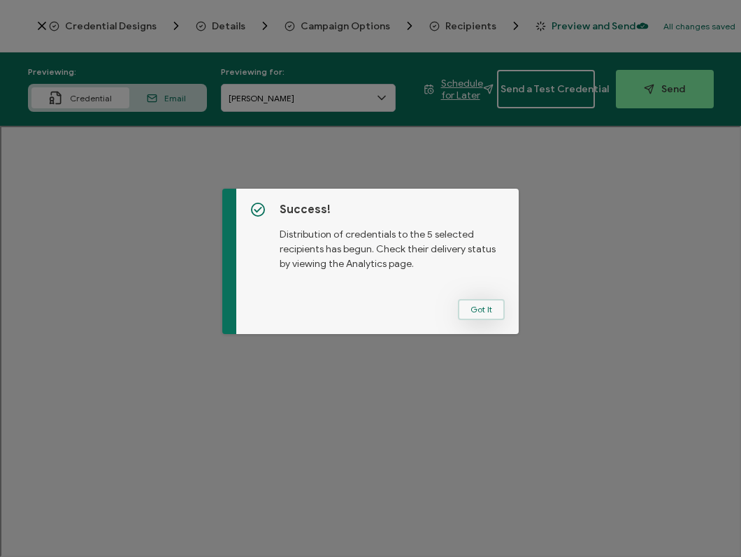
click at [477, 308] on button "Got It" at bounding box center [481, 309] width 47 height 21
